Goal: Task Accomplishment & Management: Use online tool/utility

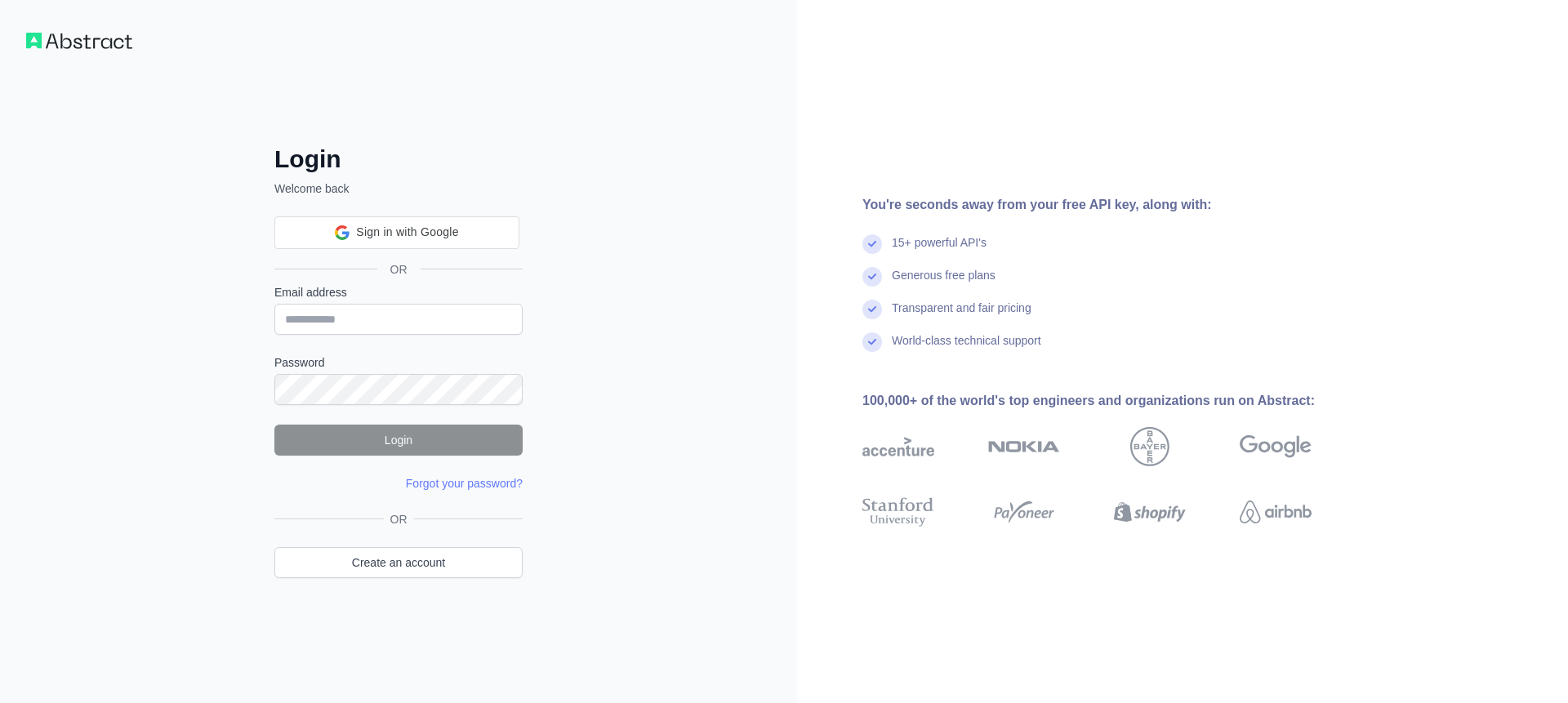
click at [433, 215] on div "Sign in with Google Sign in with Google. Opens in new tab OR" at bounding box center [399, 243] width 249 height 80
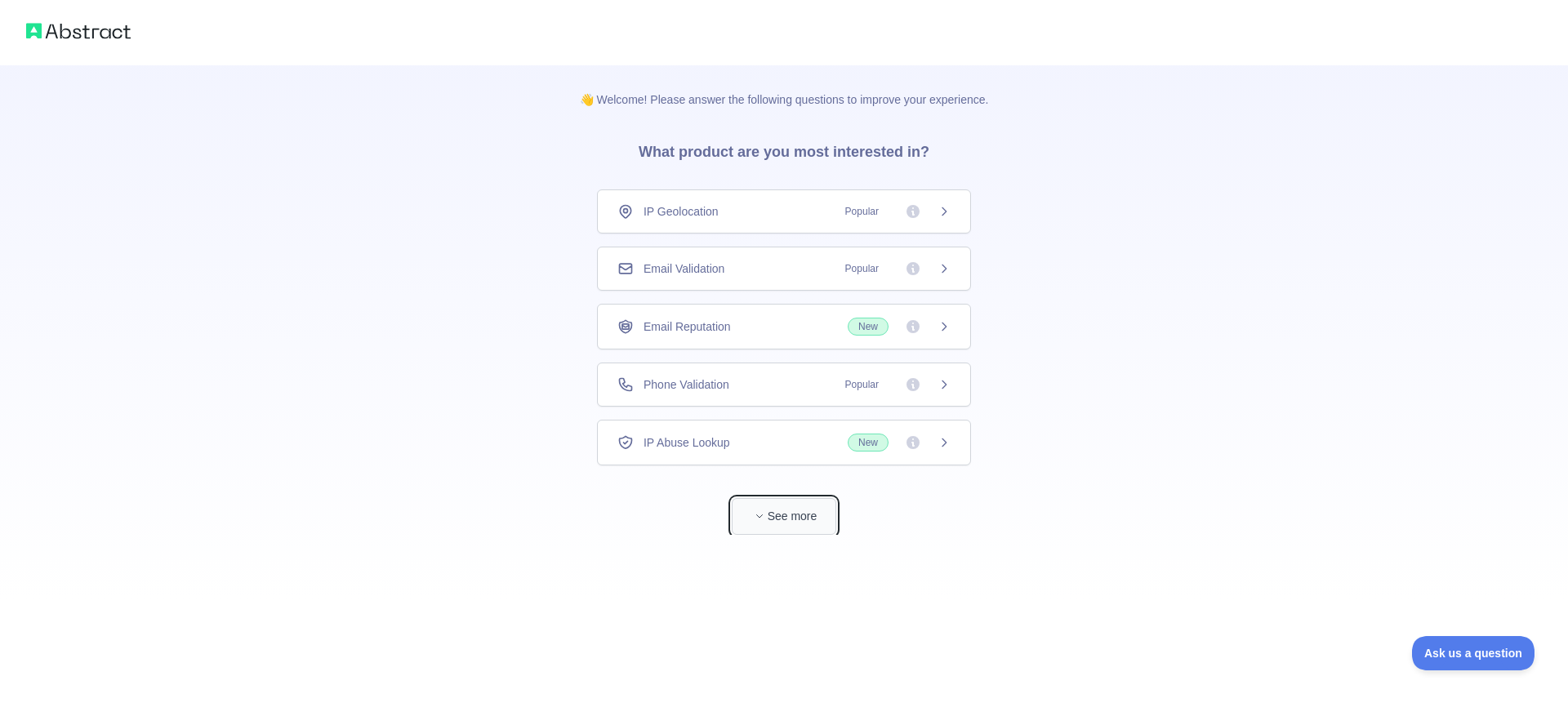
click at [778, 529] on button "See more" at bounding box center [784, 517] width 104 height 37
click at [741, 272] on div "Email Validation Popular" at bounding box center [777, 269] width 334 height 16
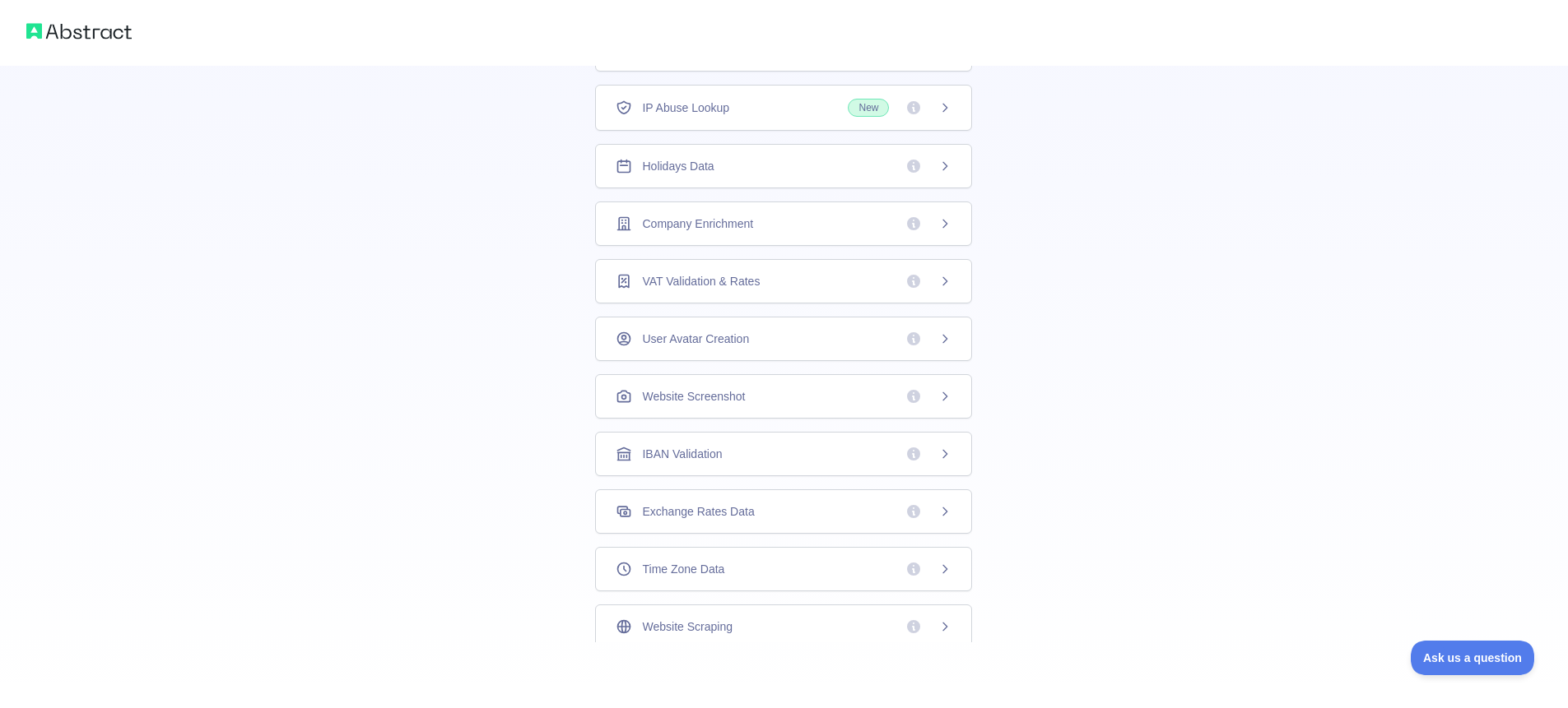
scroll to position [27, 0]
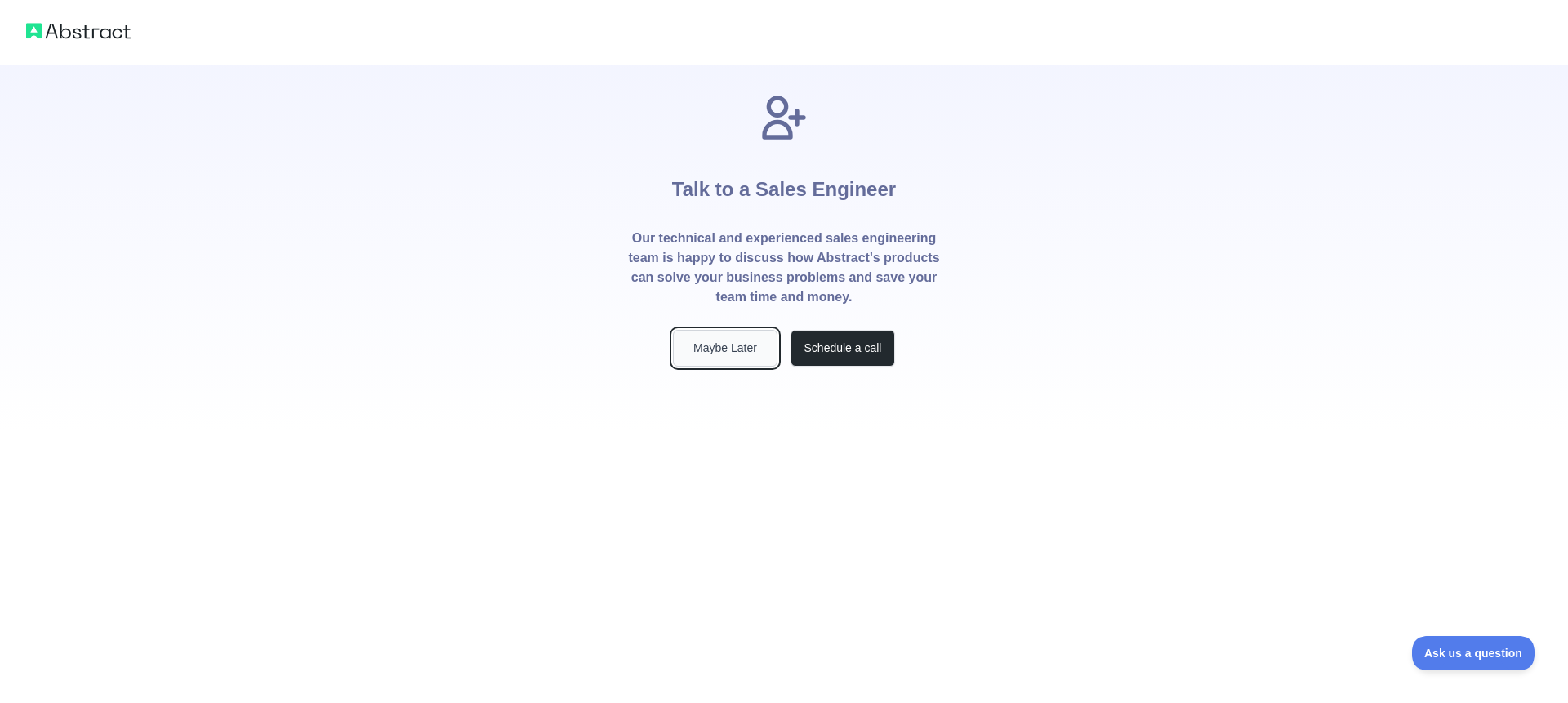
click at [724, 357] on button "Maybe Later" at bounding box center [725, 348] width 104 height 37
